Goal: Task Accomplishment & Management: Manage account settings

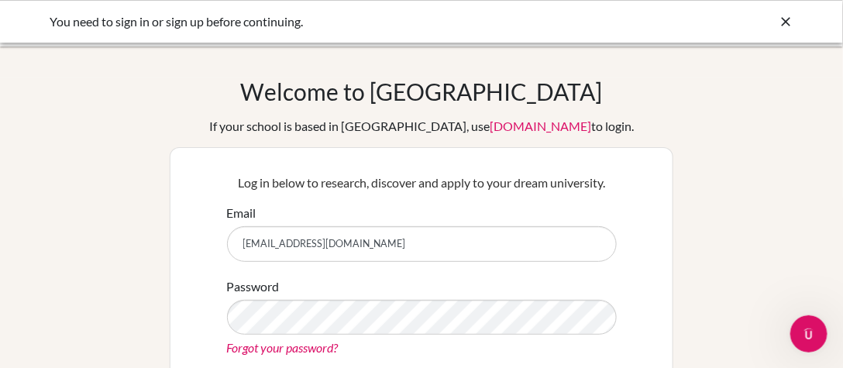
type input "[EMAIL_ADDRESS][DOMAIN_NAME]"
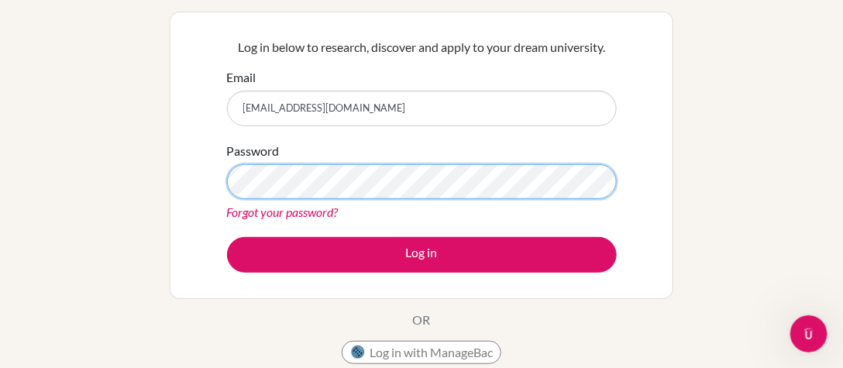
scroll to position [155, 0]
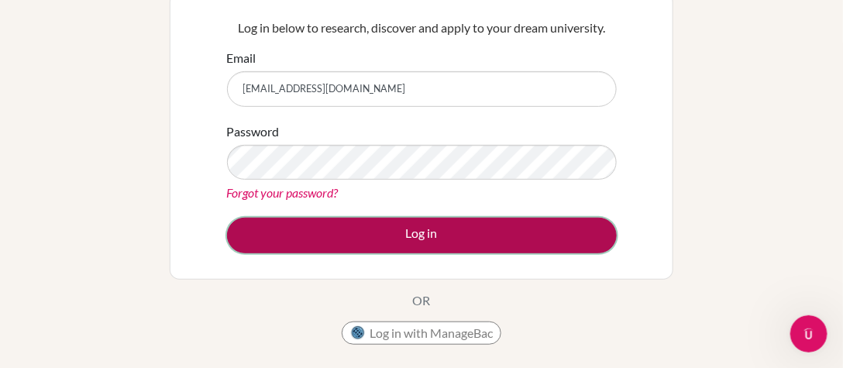
click at [442, 239] on button "Log in" at bounding box center [422, 236] width 390 height 36
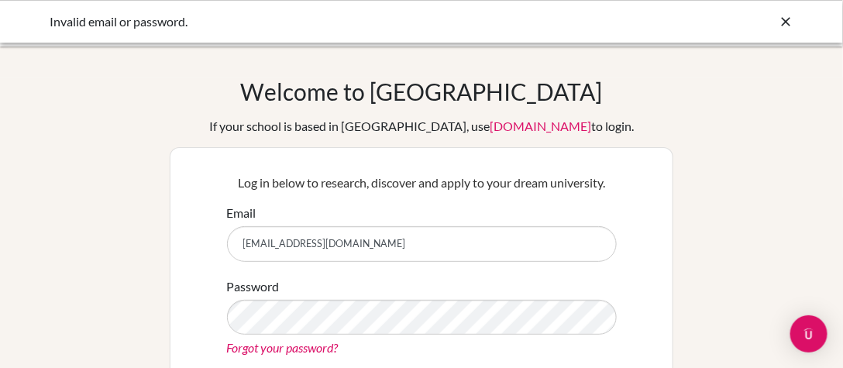
scroll to position [155, 0]
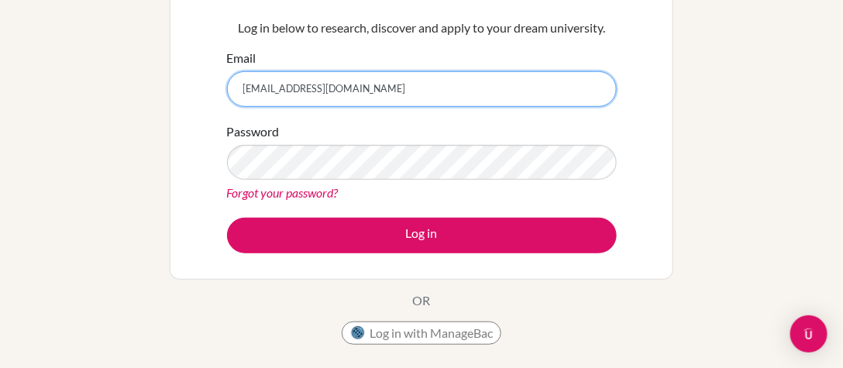
click at [411, 88] on input "[EMAIL_ADDRESS][DOMAIN_NAME]" at bounding box center [422, 89] width 390 height 36
click at [363, 91] on input "[EMAIL_ADDRESS][DOMAIN_NAME]" at bounding box center [422, 89] width 390 height 36
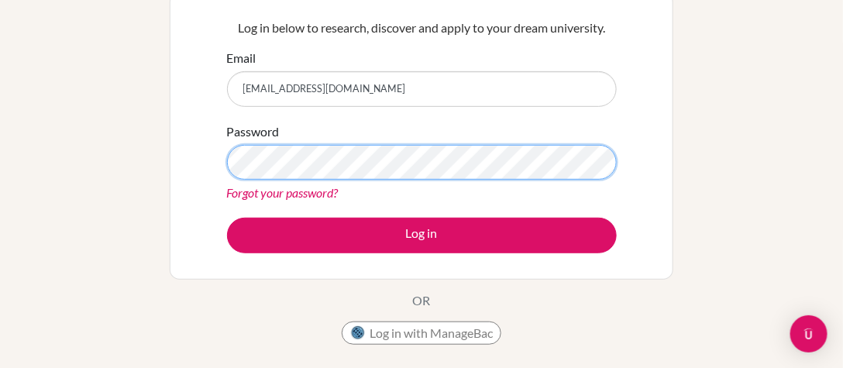
click at [224, 164] on div "Log in below to research, discover and apply to your dream university. Email yu…" at bounding box center [421, 136] width 409 height 255
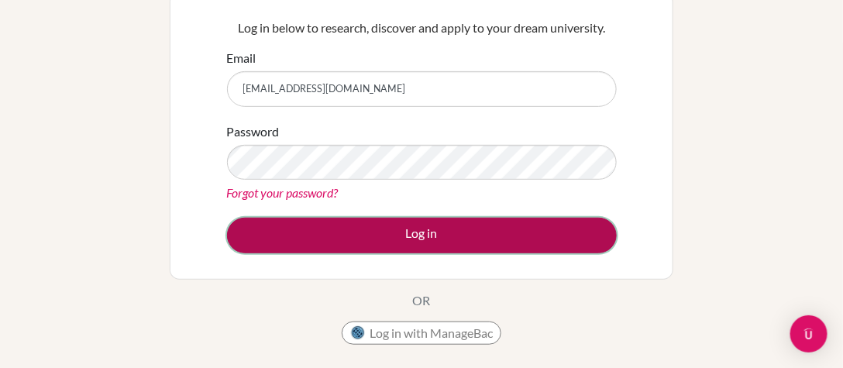
click at [418, 239] on button "Log in" at bounding box center [422, 236] width 390 height 36
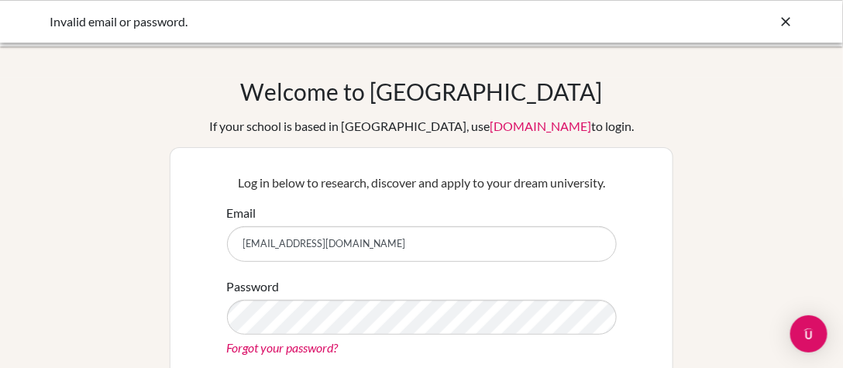
click at [779, 15] on icon at bounding box center [785, 21] width 15 height 15
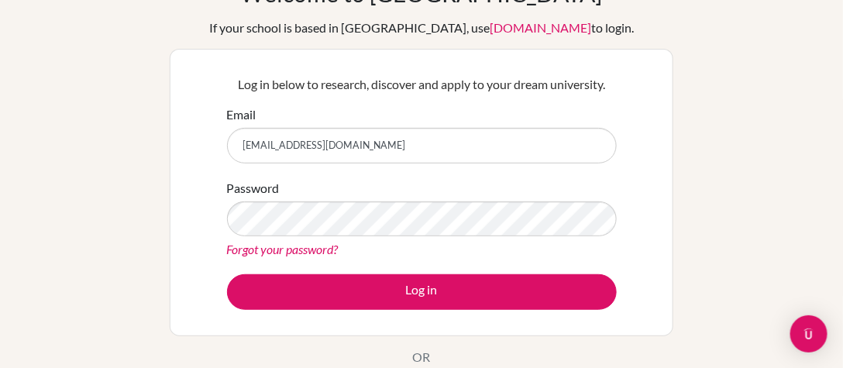
scroll to position [155, 0]
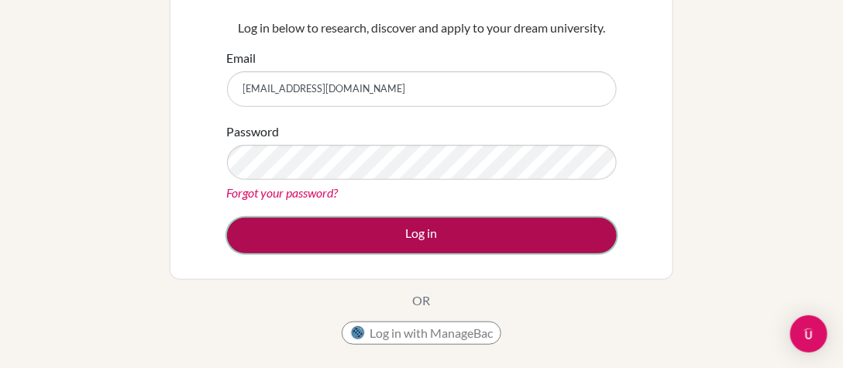
click at [420, 237] on button "Log in" at bounding box center [422, 236] width 390 height 36
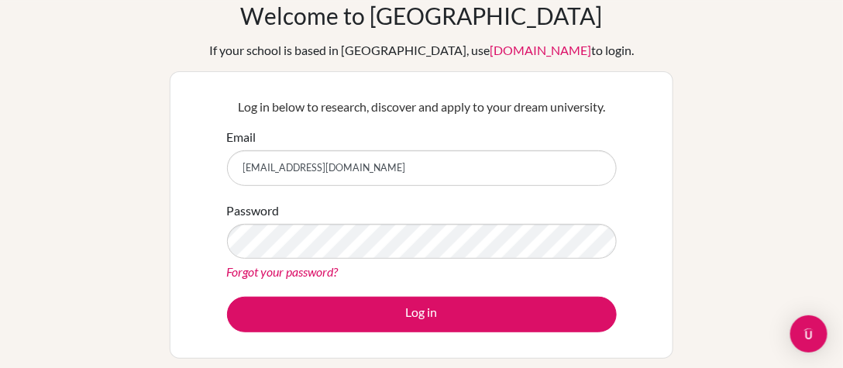
scroll to position [77, 0]
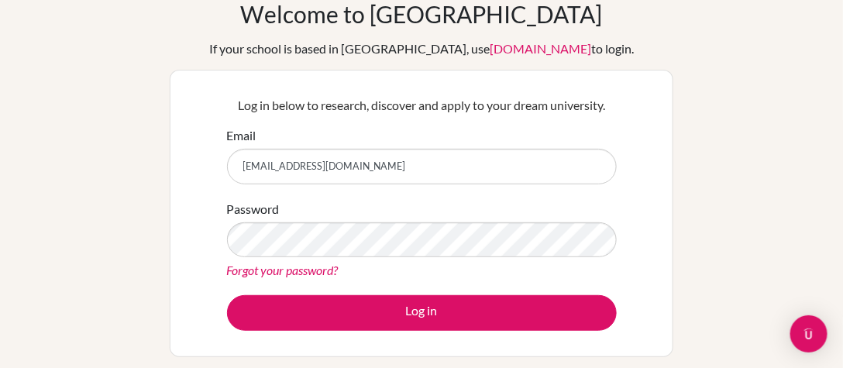
click at [372, 166] on input "[EMAIL_ADDRESS][DOMAIN_NAME]" at bounding box center [422, 167] width 390 height 36
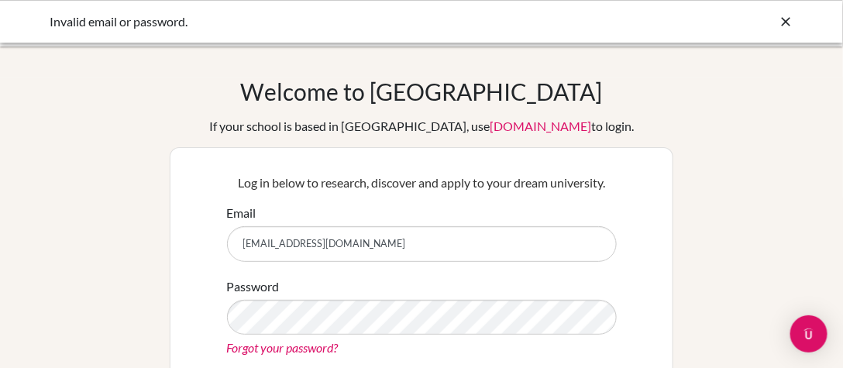
click at [787, 23] on icon at bounding box center [785, 21] width 15 height 15
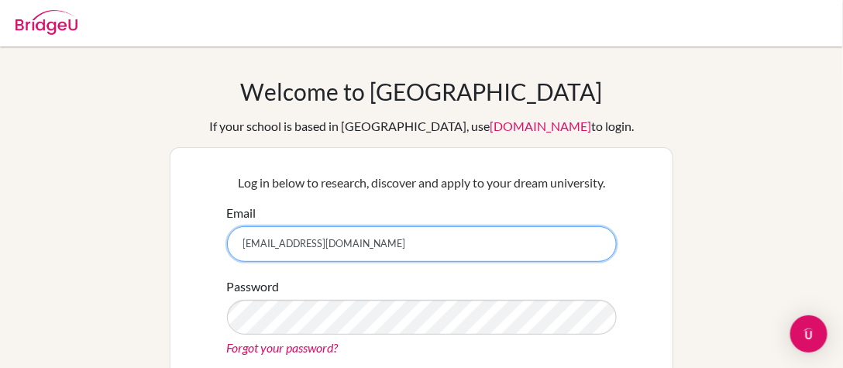
click at [384, 242] on input "[EMAIL_ADDRESS][DOMAIN_NAME]" at bounding box center [422, 244] width 390 height 36
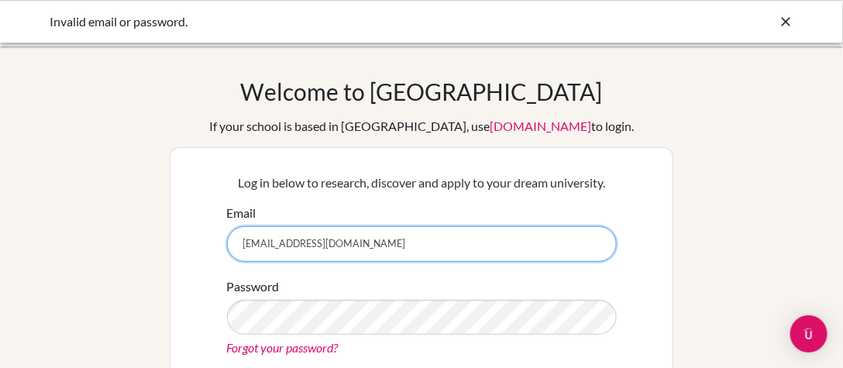
click at [435, 256] on input "[EMAIL_ADDRESS][DOMAIN_NAME]" at bounding box center [422, 244] width 390 height 36
type input "[EMAIL_ADDRESS][DOMAIN_NAME]"
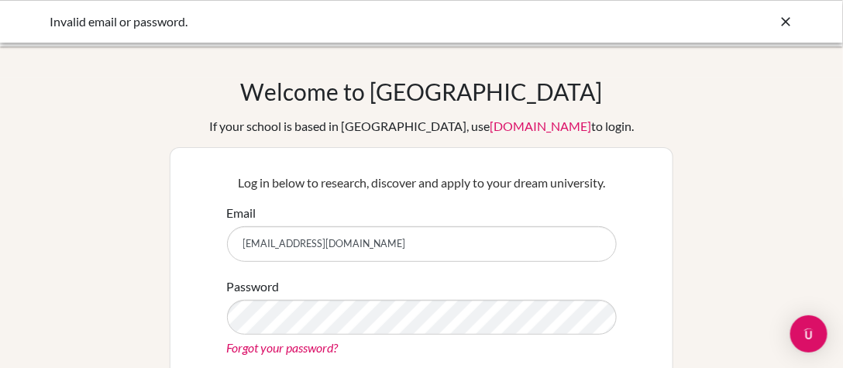
click at [516, 121] on link "[DOMAIN_NAME]" at bounding box center [540, 126] width 101 height 15
